Goal: Information Seeking & Learning: Learn about a topic

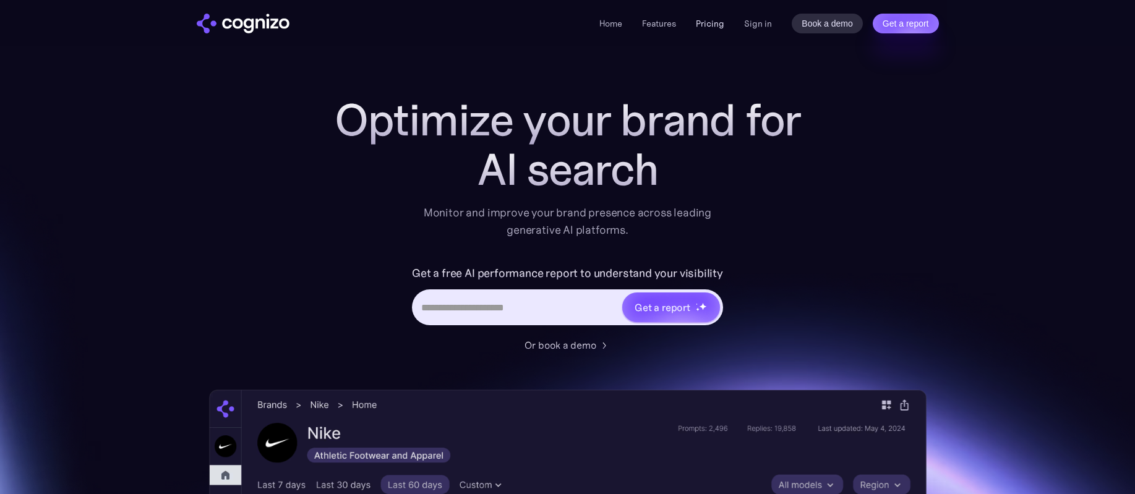
click at [708, 22] on link "Pricing" at bounding box center [710, 23] width 28 height 11
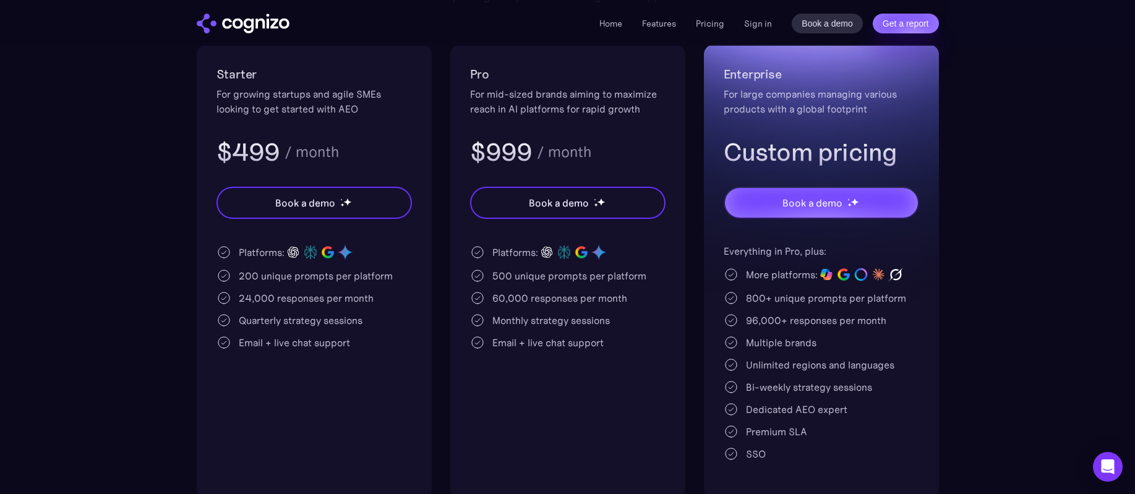
scroll to position [246, 0]
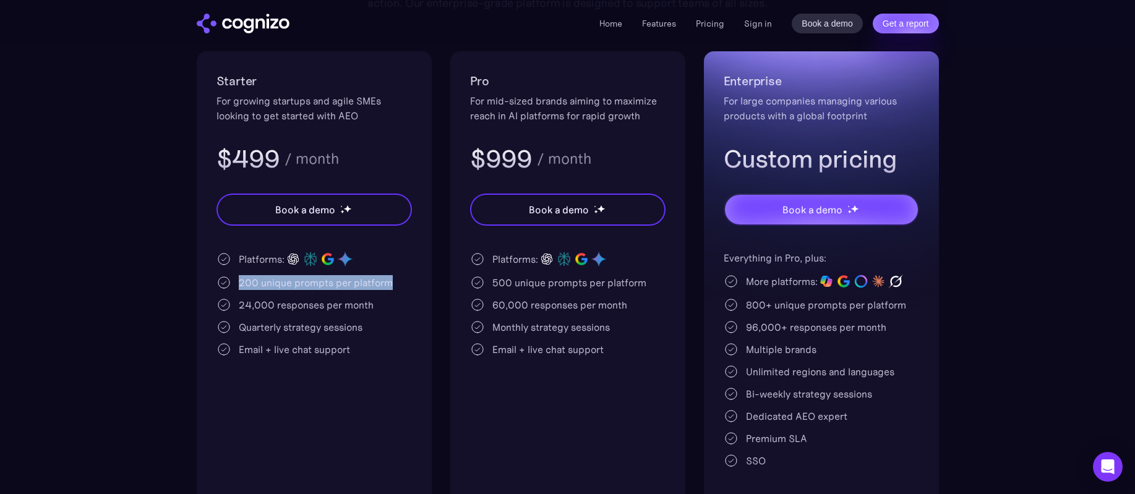
drag, startPoint x: 237, startPoint y: 285, endPoint x: 391, endPoint y: 291, distance: 154.2
click at [391, 291] on div "Platforms: 200 unique prompts per platform 24,000 responses per month Quarterly…" at bounding box center [314, 304] width 195 height 106
drag, startPoint x: 233, startPoint y: 307, endPoint x: 367, endPoint y: 316, distance: 135.1
click at [367, 316] on div "Platforms: 200 unique prompts per platform 24,000 responses per month Quarterly…" at bounding box center [314, 304] width 195 height 106
click at [114, 385] on section "Pricing Scalable plans that grow with you Turn AI search into a primary acquisi…" at bounding box center [567, 178] width 1135 height 656
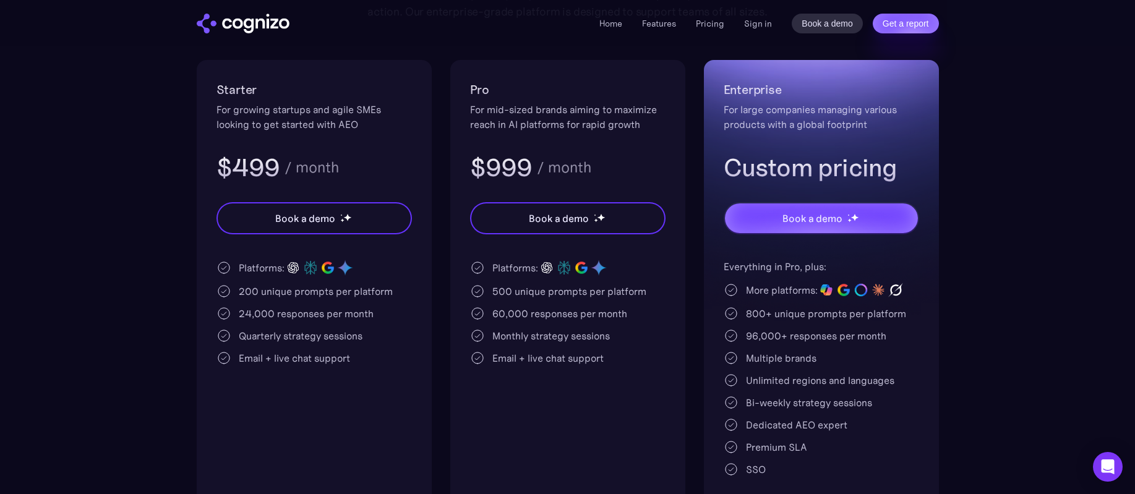
scroll to position [0, 0]
